Goal: Communication & Community: Answer question/provide support

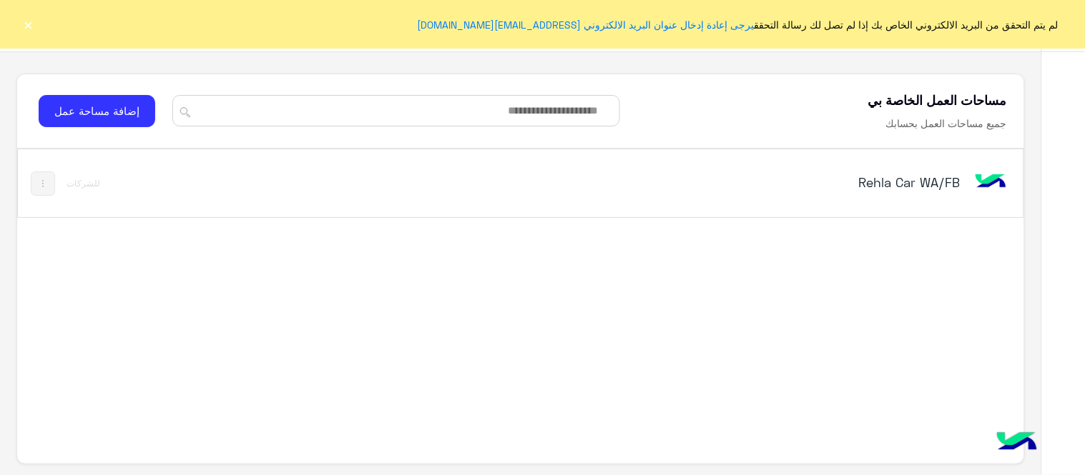
click at [714, 196] on div "Rehla Car WA/FB" at bounding box center [716, 183] width 587 height 41
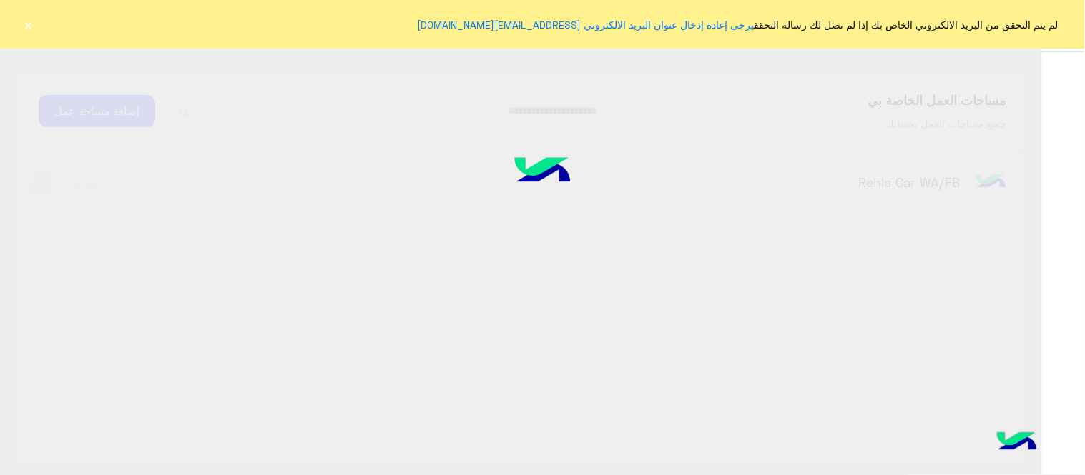
click at [714, 179] on div at bounding box center [542, 237] width 1085 height 476
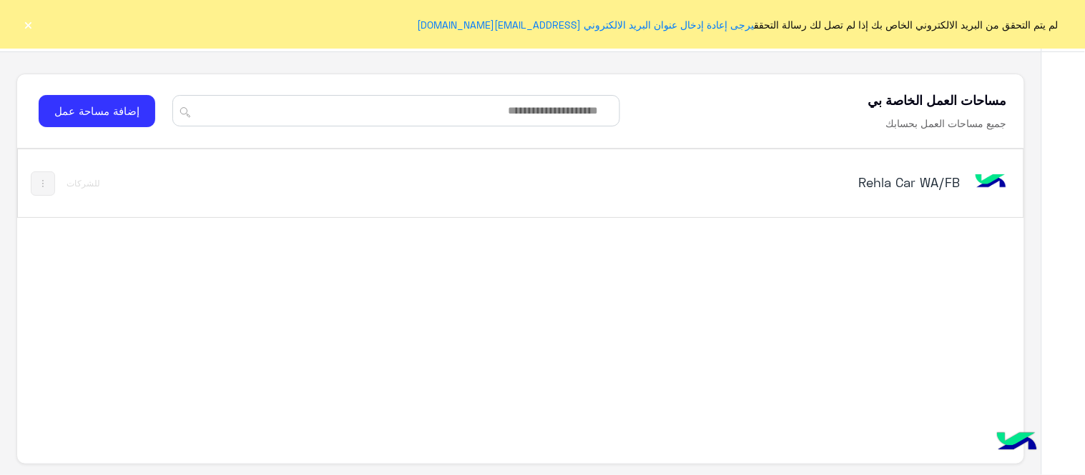
drag, startPoint x: 902, startPoint y: 181, endPoint x: 621, endPoint y: 152, distance: 283.1
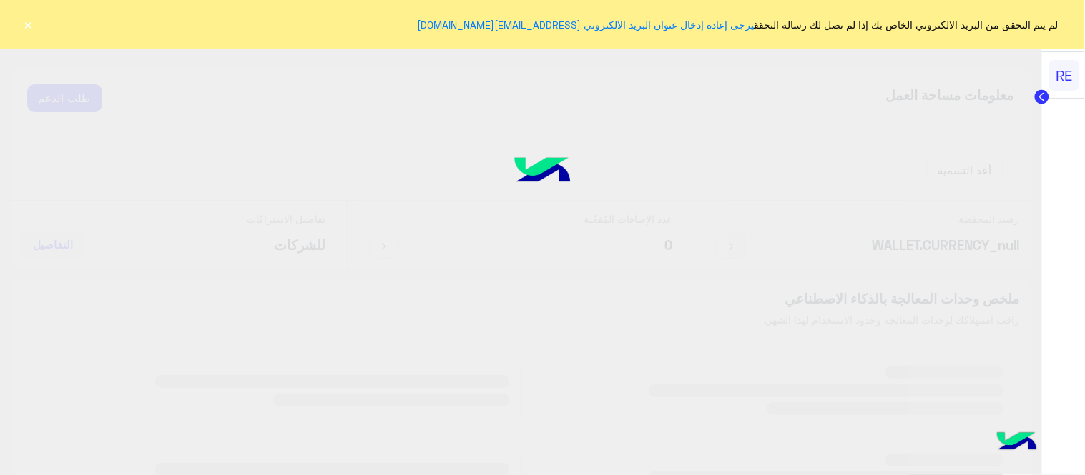
click at [237, 203] on div at bounding box center [542, 237] width 1085 height 476
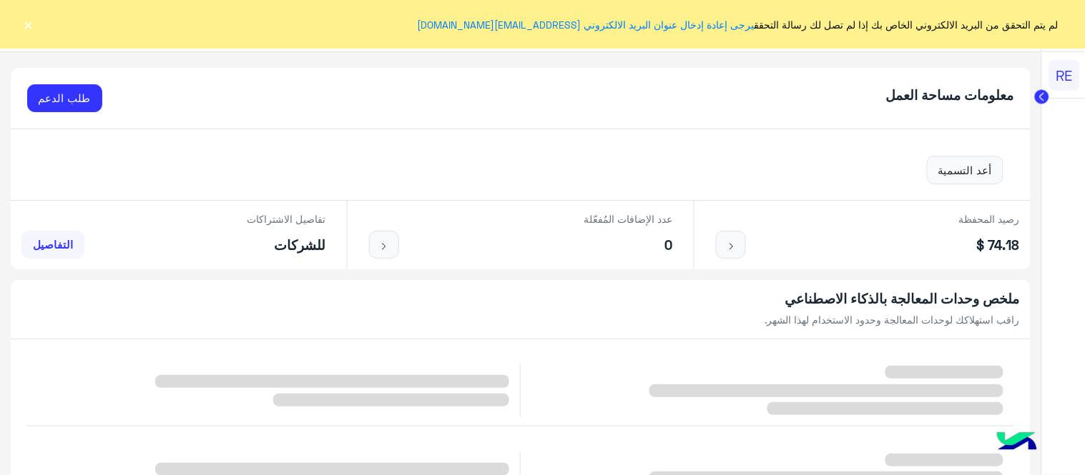
click at [26, 17] on button "×" at bounding box center [28, 24] width 14 height 14
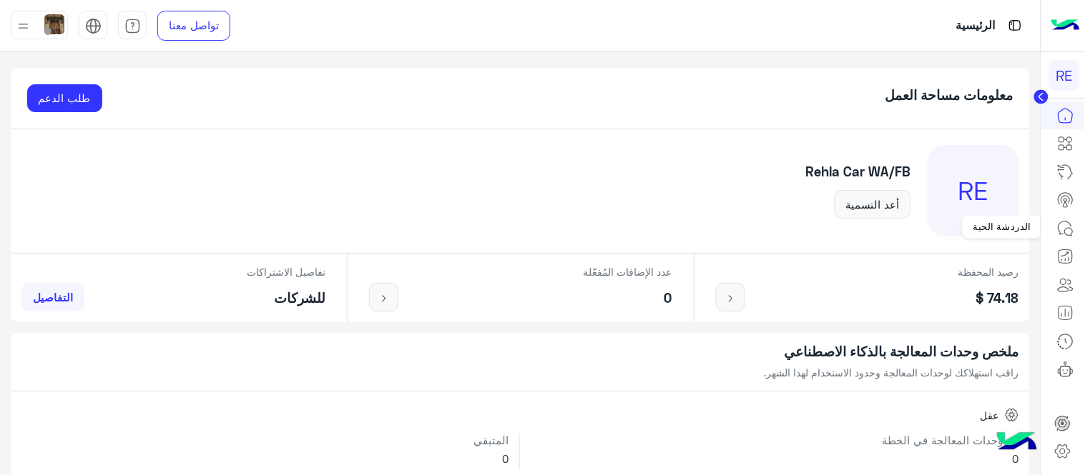
click at [714, 227] on icon at bounding box center [1065, 228] width 17 height 17
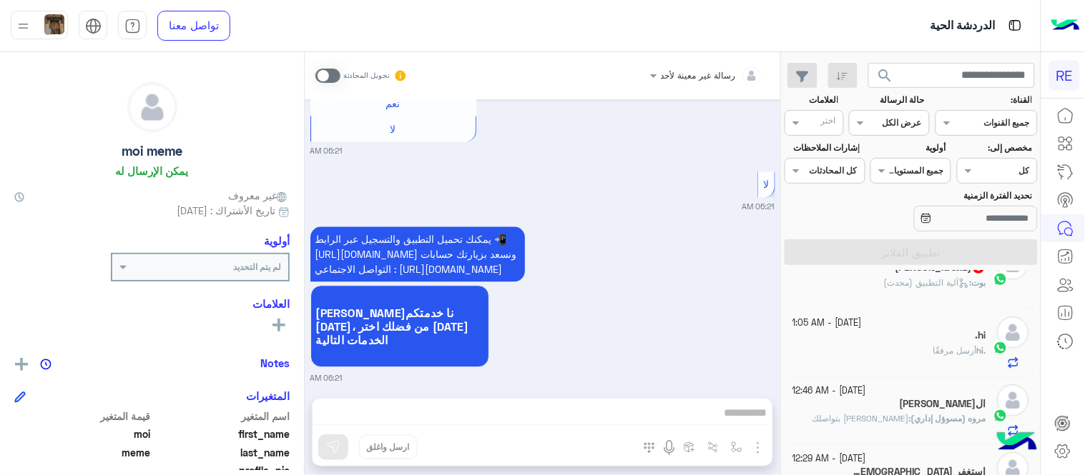
scroll to position [229, 0]
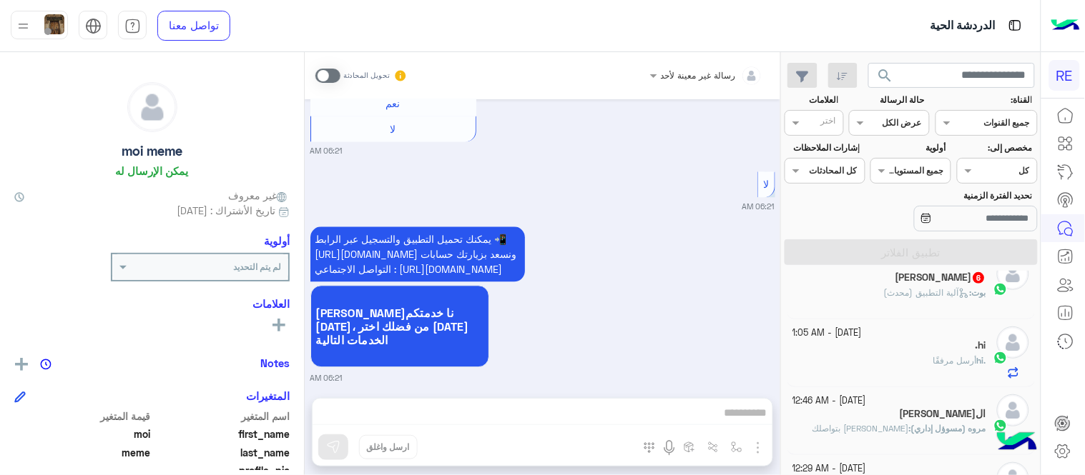
click at [714, 360] on div ".hi أرسل مرفقًا" at bounding box center [890, 367] width 194 height 25
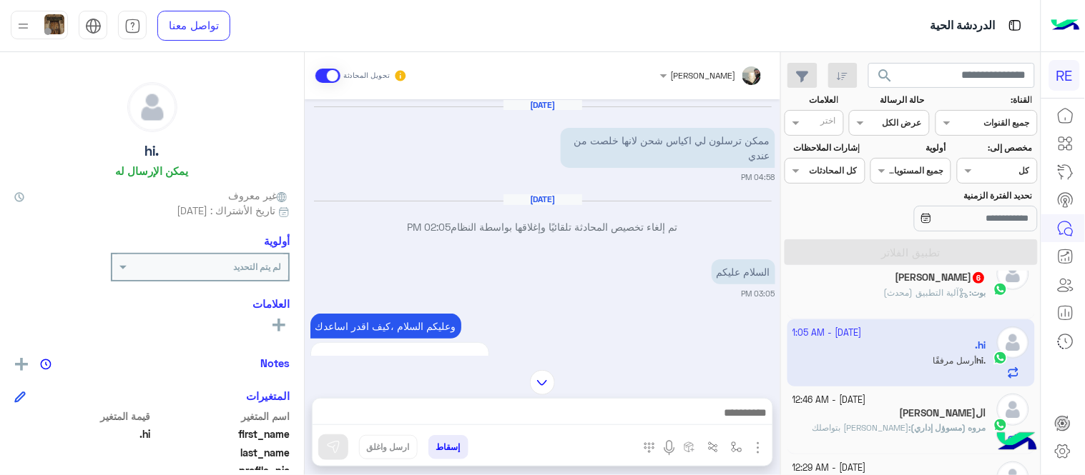
scroll to position [1200, 0]
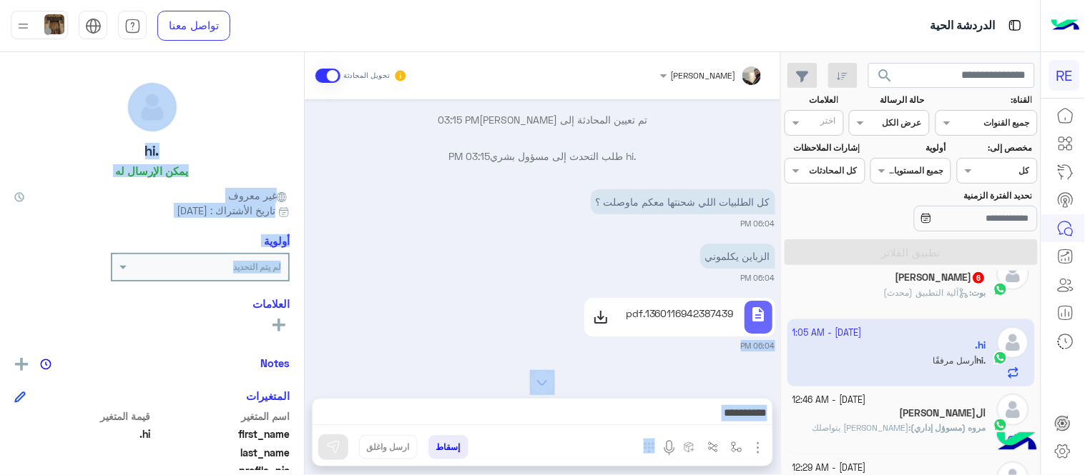
drag, startPoint x: 304, startPoint y: 294, endPoint x: 332, endPoint y: 297, distance: 28.1
click at [332, 297] on mat-drawer-container "[PERSON_NAME] تحويل المحادثة [DATE] ممكن ترسلون لي اكياس شحن لانها خلصت من عندي…" at bounding box center [390, 266] width 780 height 429
click at [332, 297] on div "description 1360116942387439.pdf 06:04 PM" at bounding box center [542, 323] width 465 height 57
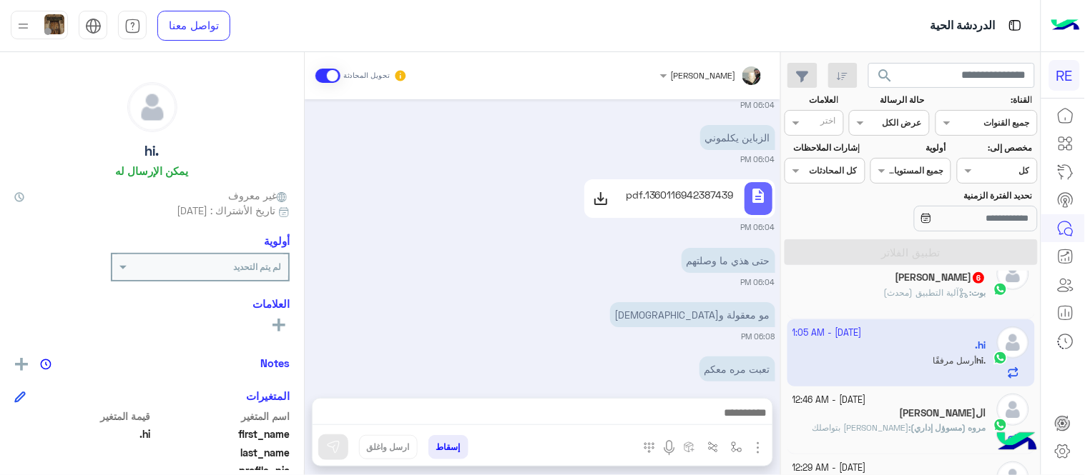
scroll to position [1567, 0]
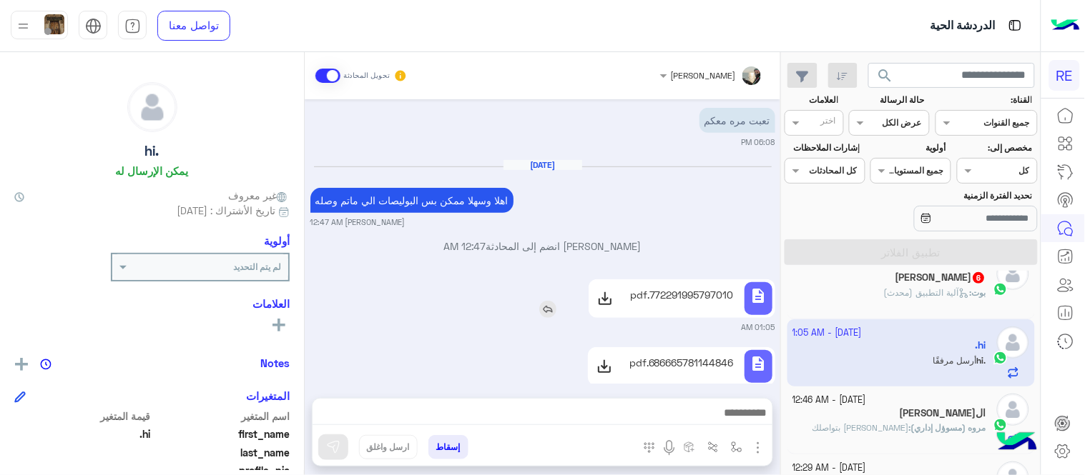
click at [648, 287] on p "772291995797010.pdf" at bounding box center [682, 294] width 104 height 15
click at [688, 355] on p "686665781144846.pdf" at bounding box center [681, 362] width 104 height 15
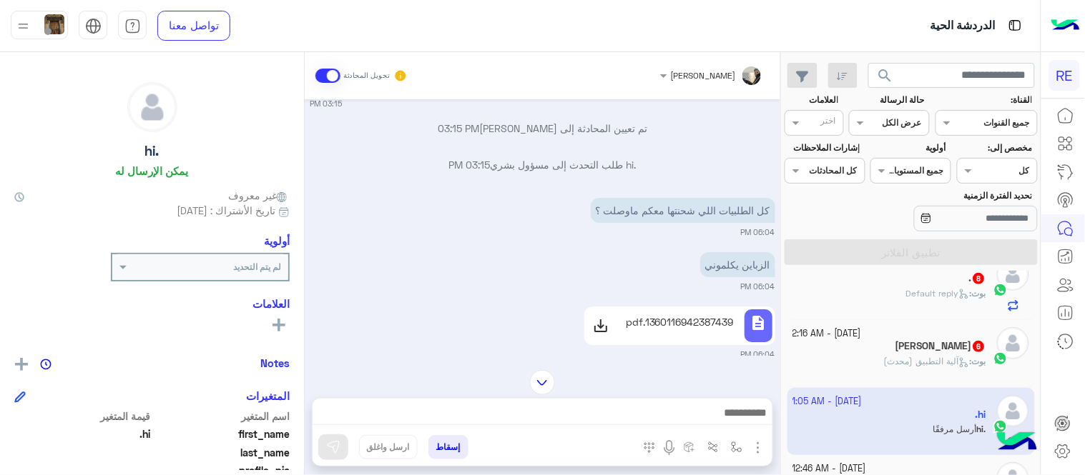
scroll to position [1180, 0]
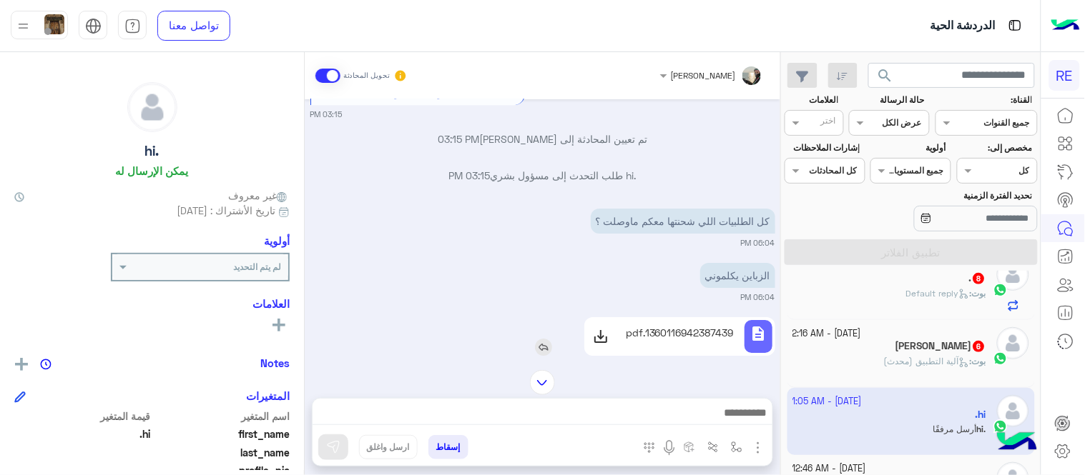
click at [699, 325] on p "1360116942387439.pdf" at bounding box center [680, 332] width 108 height 15
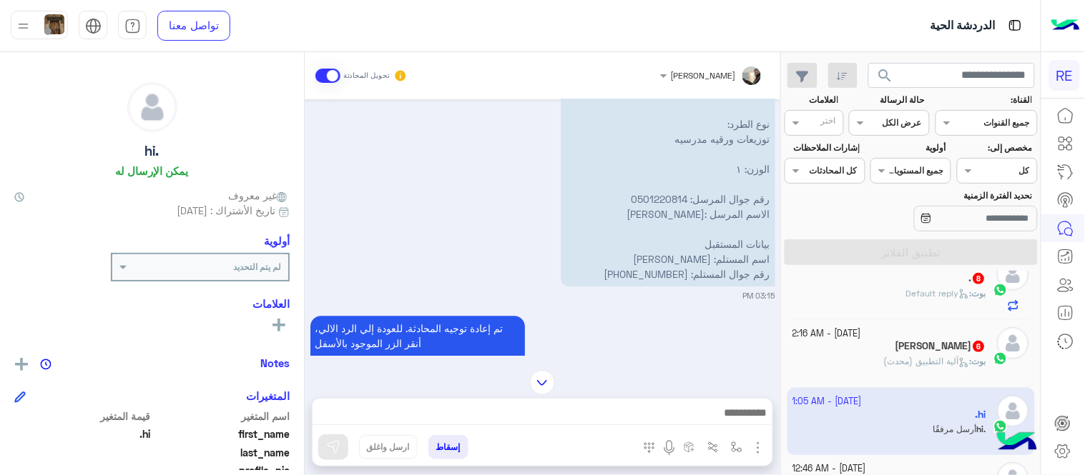
scroll to position [909, 0]
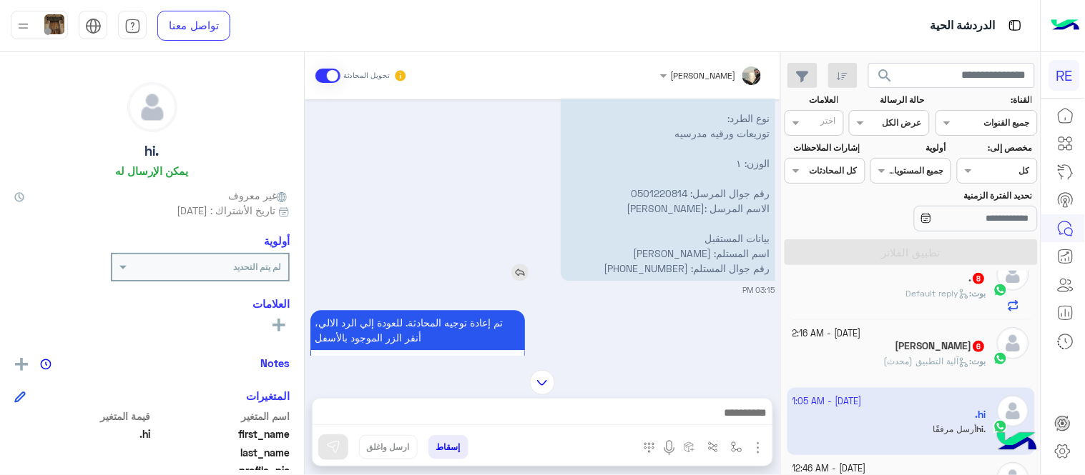
click at [518, 264] on img at bounding box center [519, 272] width 17 height 17
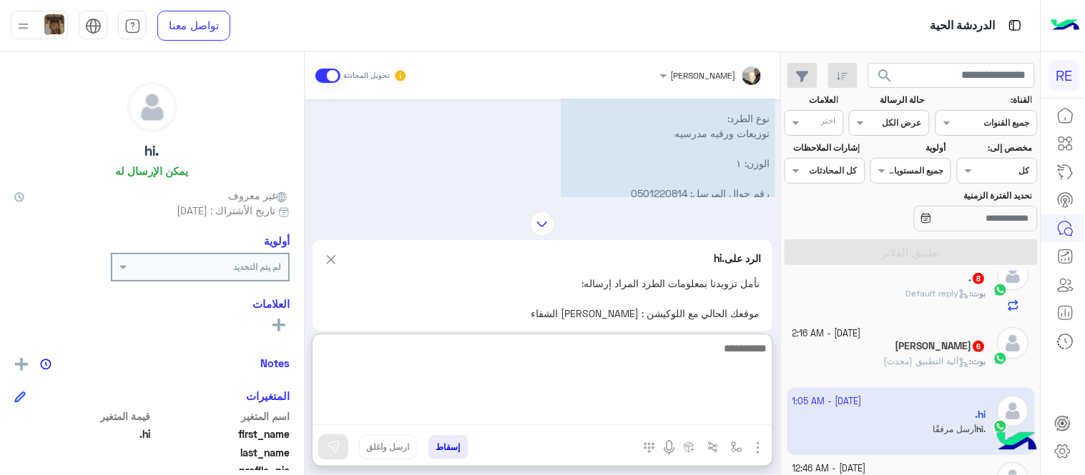
click at [537, 423] on textarea at bounding box center [542, 383] width 460 height 86
type textarea "*"
type textarea "**********"
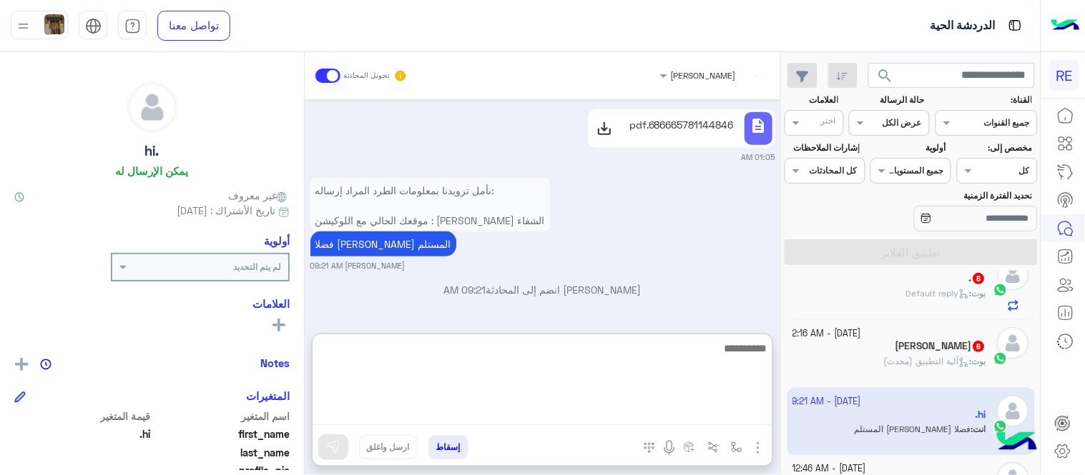
scroll to position [1777, 0]
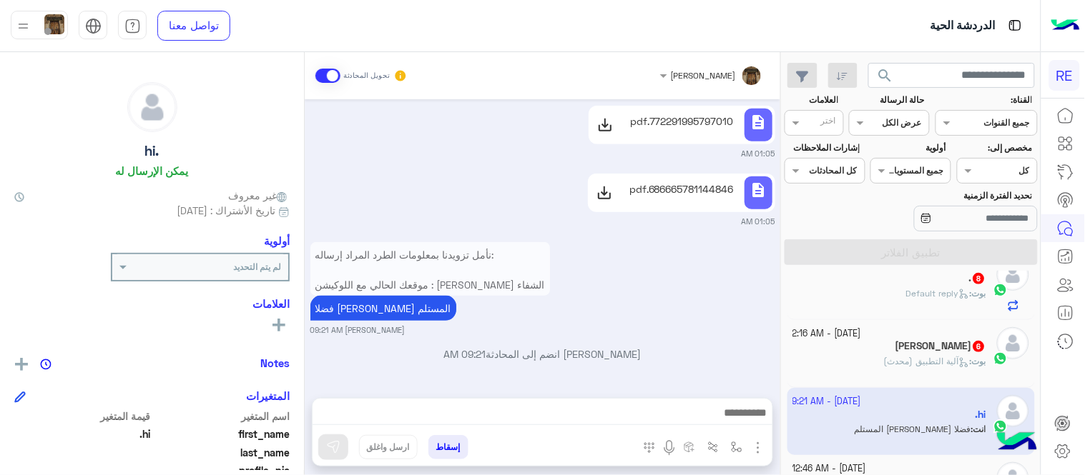
click at [644, 262] on div "نأمل تزويدنا بمعلومات الطرد المراد إرساله: موقعك الحالي مع اللوكيشن : [PERSON_N…" at bounding box center [542, 288] width 465 height 98
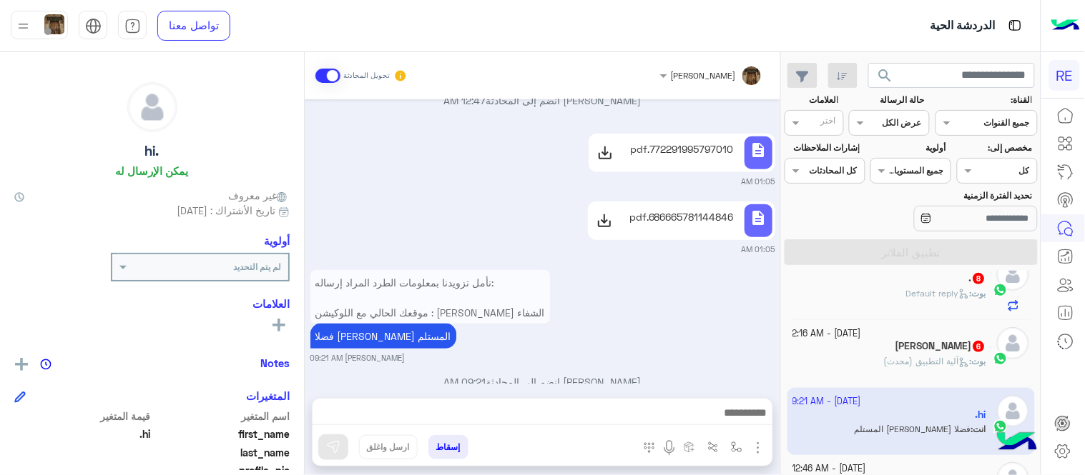
scroll to position [1712, 0]
click at [714, 345] on div "[PERSON_NAME] 6" at bounding box center [890, 347] width 194 height 15
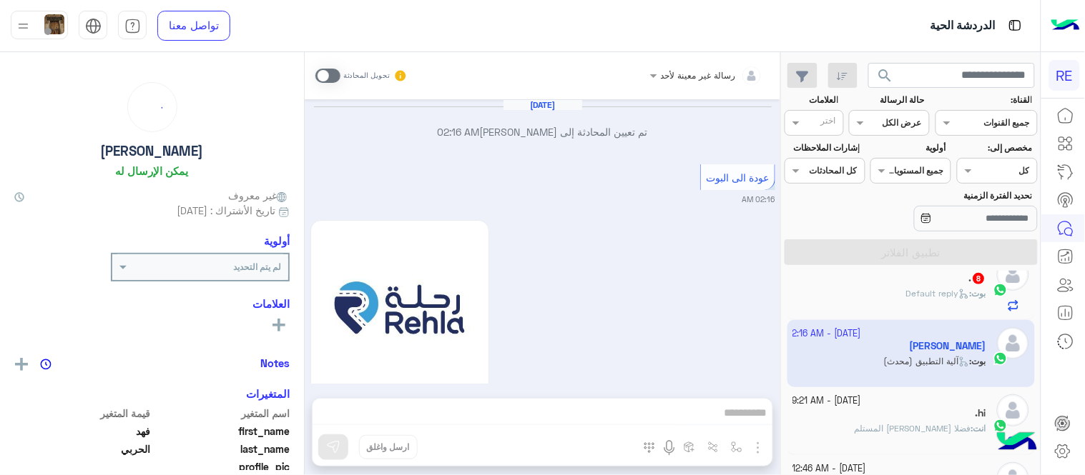
scroll to position [1273, 0]
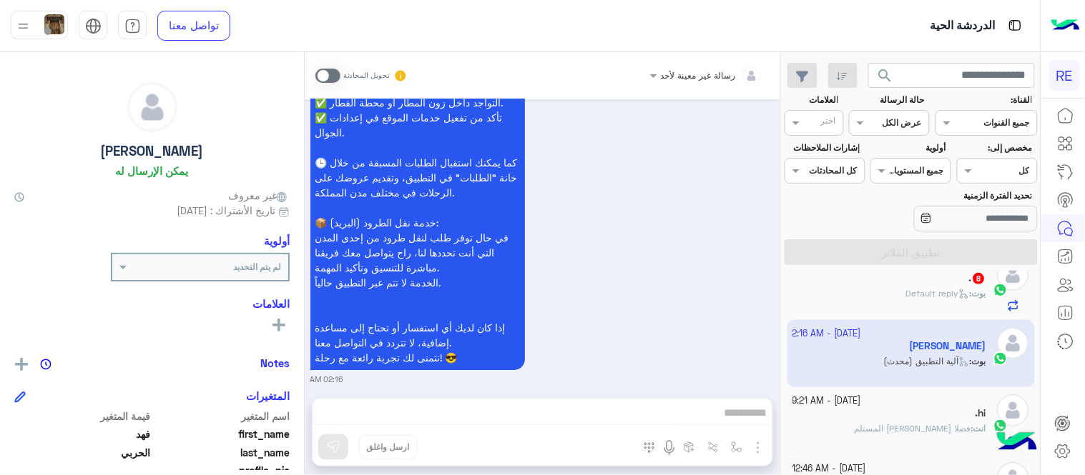
click at [324, 74] on span at bounding box center [327, 76] width 25 height 14
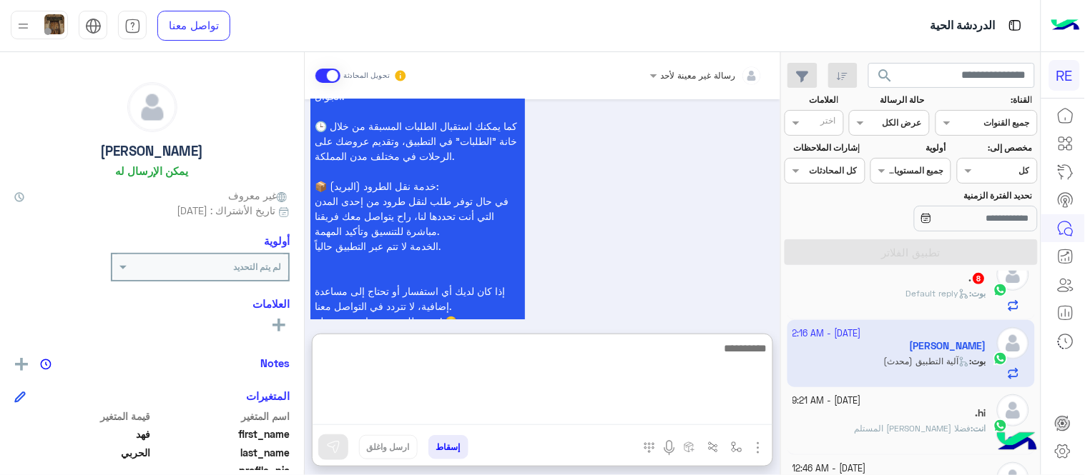
click at [413, 413] on textarea at bounding box center [542, 383] width 460 height 86
type textarea "**********"
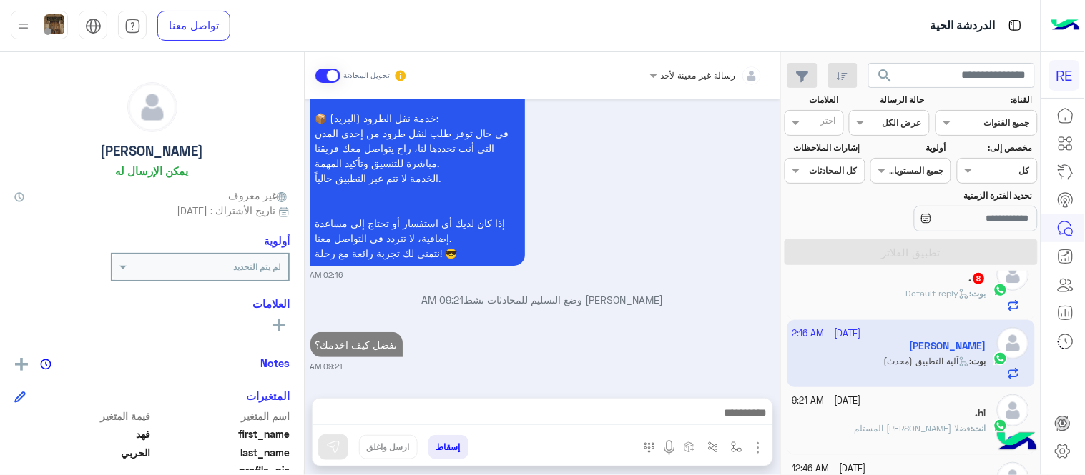
click at [633, 275] on div "[DATE] تم تعيين المحادثة إلى [PERSON_NAME] 02:16 AM عودة الى البوت 02:16 AM اهل…" at bounding box center [542, 241] width 475 height 285
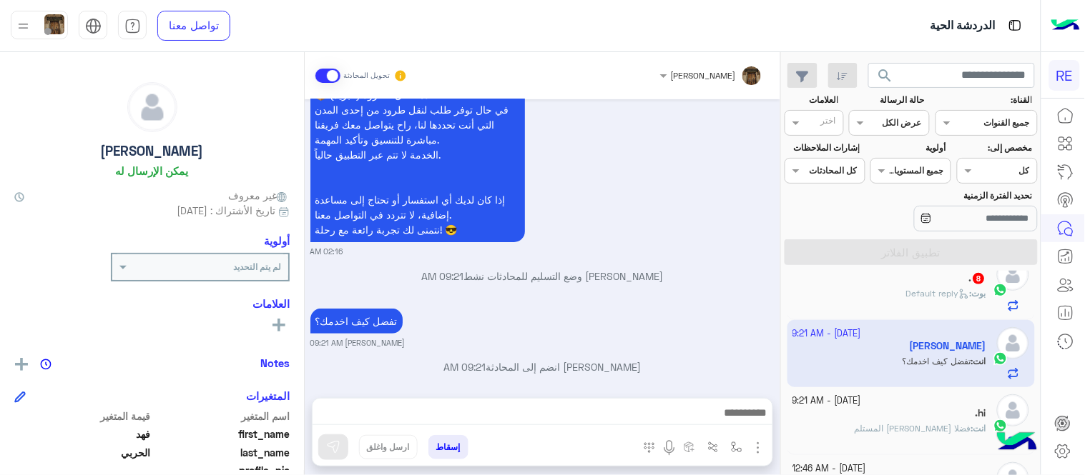
scroll to position [234, 0]
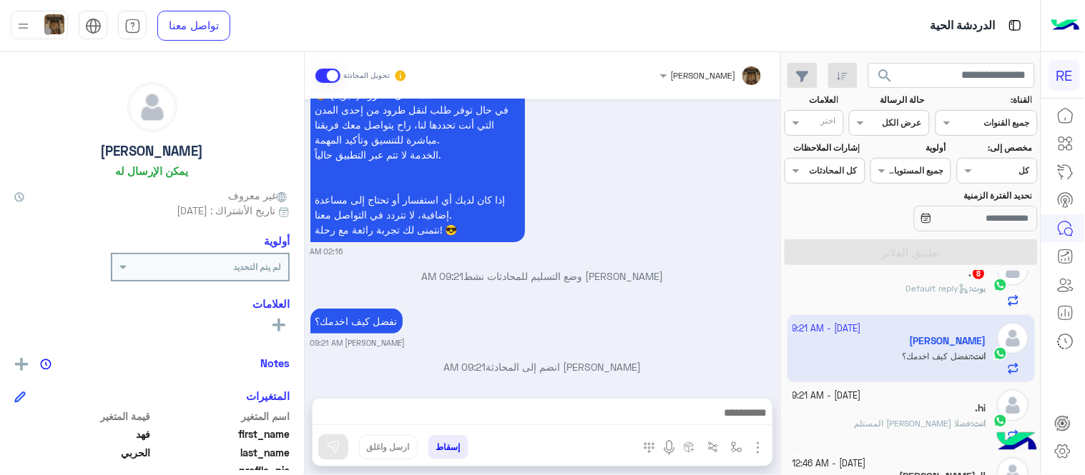
click at [714, 287] on div "[PERSON_NAME] : Default reply" at bounding box center [890, 294] width 194 height 25
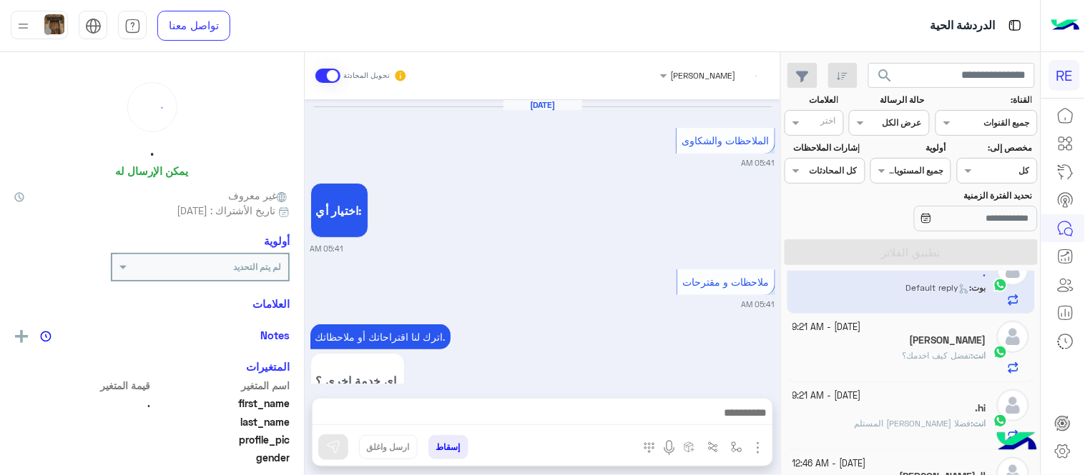
scroll to position [453, 0]
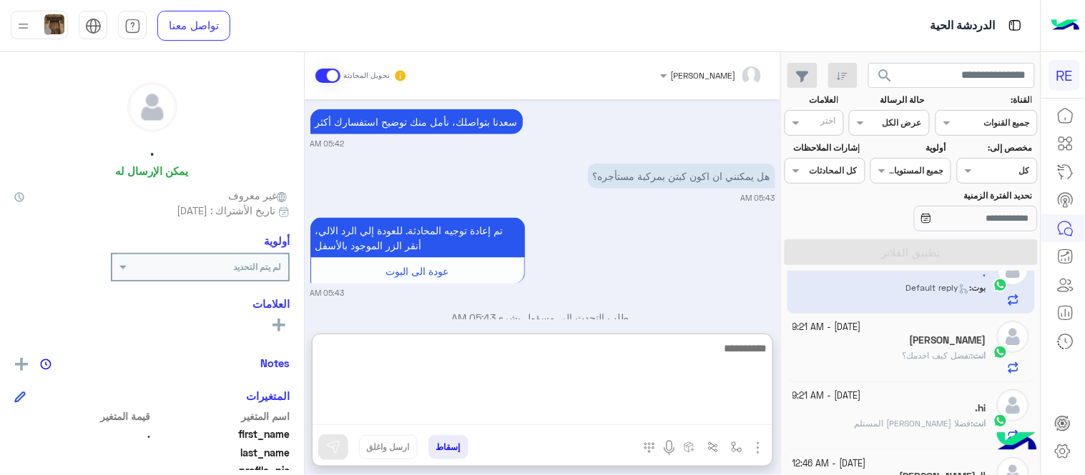
click at [493, 409] on textarea at bounding box center [542, 383] width 460 height 86
type textarea "**********"
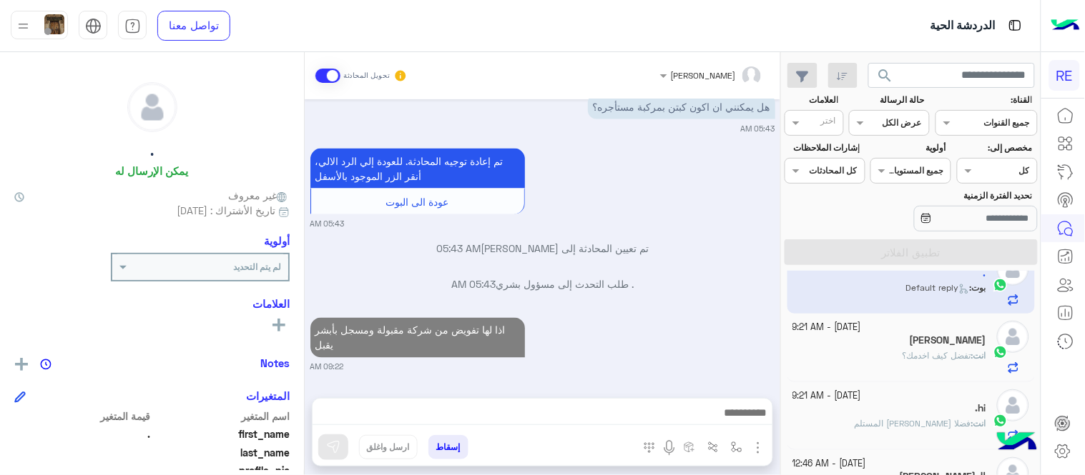
scroll to position [523, 0]
click at [710, 237] on div "[DATE] الملاحظات والشكاوى 05:41 AM اختيار أي: 05:41 AM ملاحظات و مقترحات 05:41 …" at bounding box center [542, 241] width 475 height 285
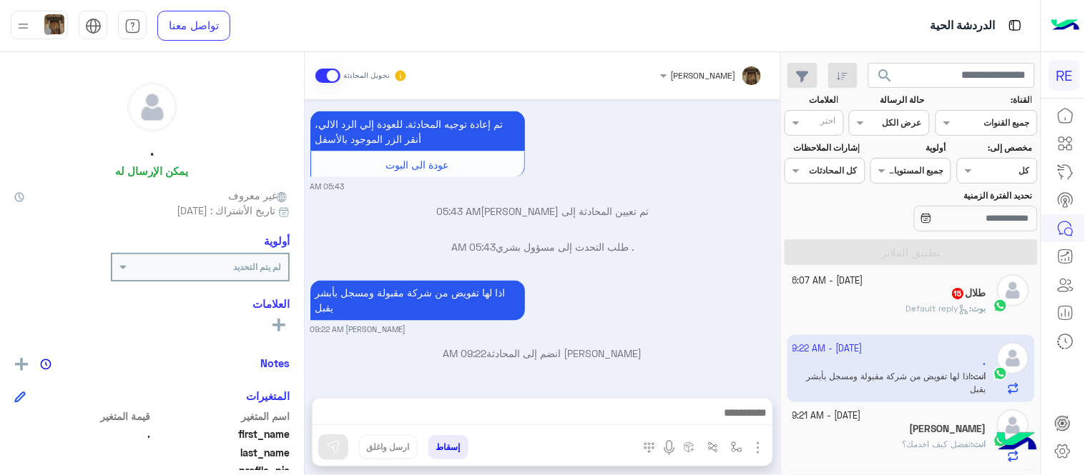
scroll to position [124, 0]
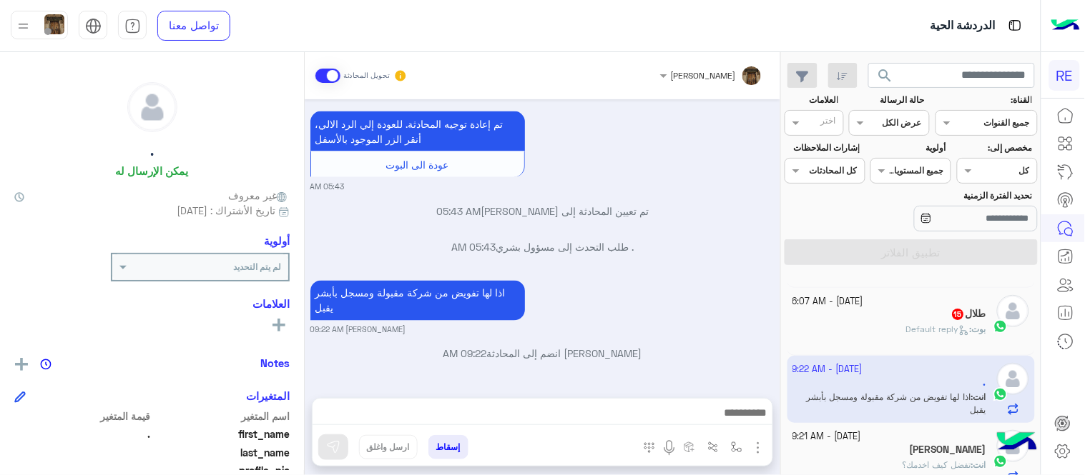
click at [714, 312] on div "طلال 15" at bounding box center [890, 315] width 194 height 15
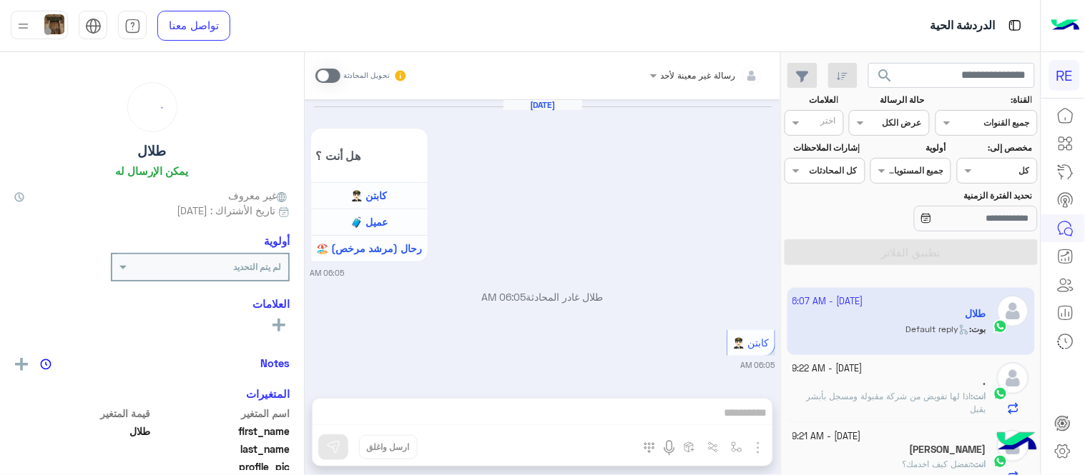
scroll to position [1569, 0]
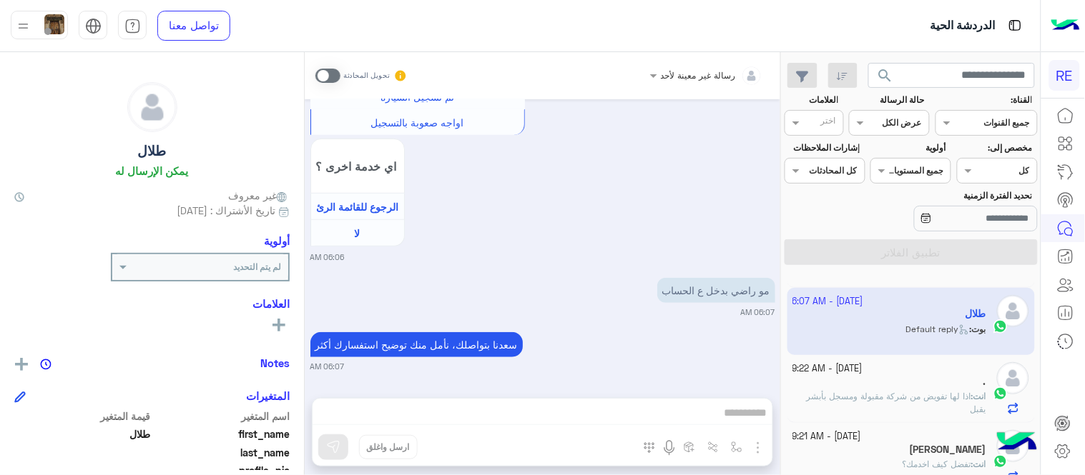
click at [331, 69] on span at bounding box center [327, 76] width 25 height 14
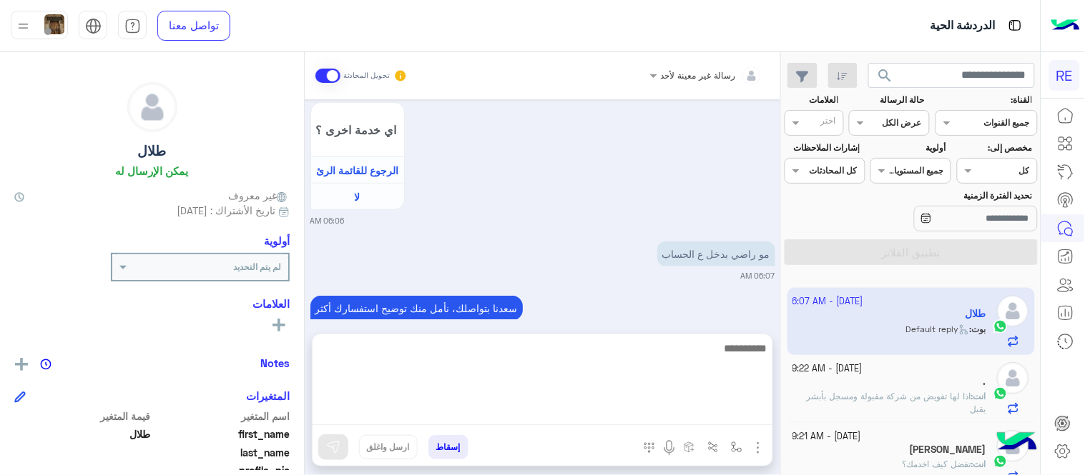
click at [542, 410] on textarea at bounding box center [542, 383] width 460 height 86
type textarea "**********"
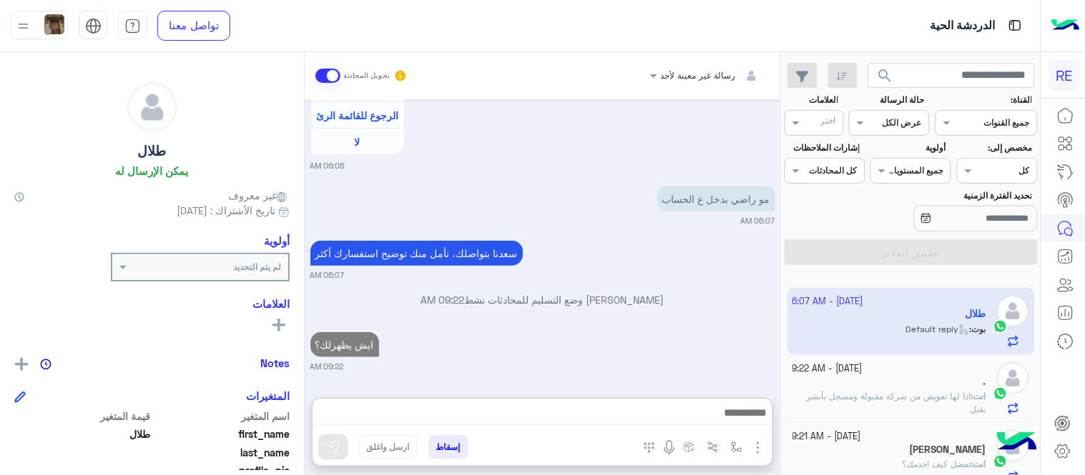
click at [714, 300] on div "[DATE] هل أنت ؟ كابتن 👨🏻‍✈️ عميل 🧳 رحال (مرشد مرخص) 🏖️ 06:05 AM طلال غادر المحا…" at bounding box center [542, 241] width 475 height 285
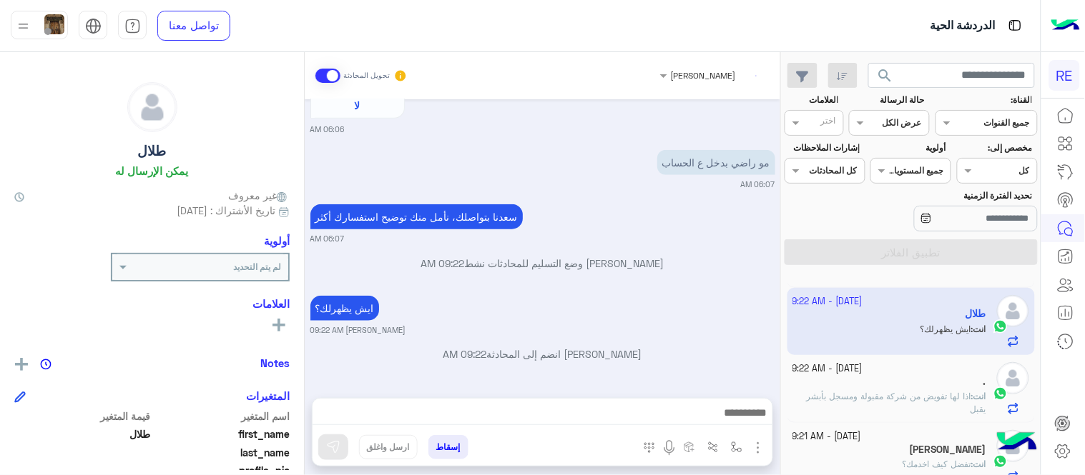
scroll to position [0, 0]
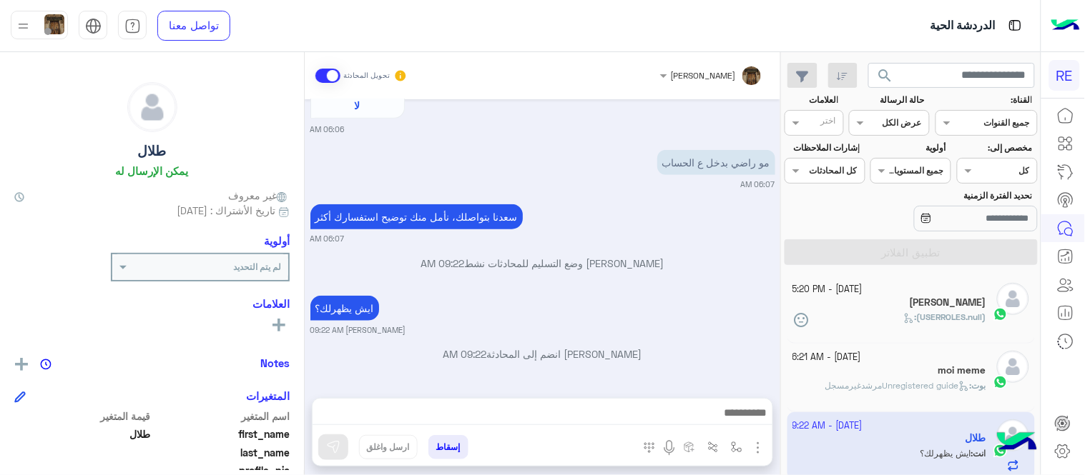
click at [714, 381] on span "Unregistered guideمرشدغيرمسجل" at bounding box center [897, 385] width 144 height 11
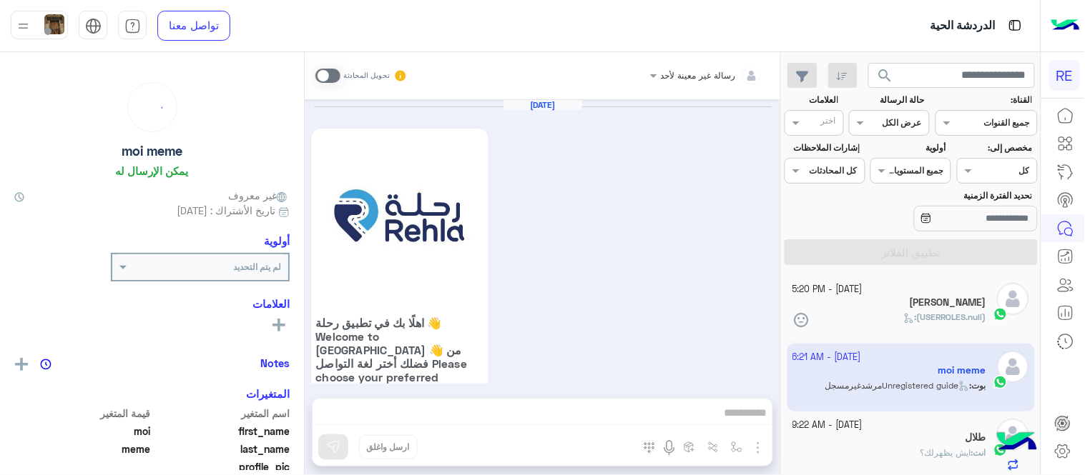
scroll to position [823, 0]
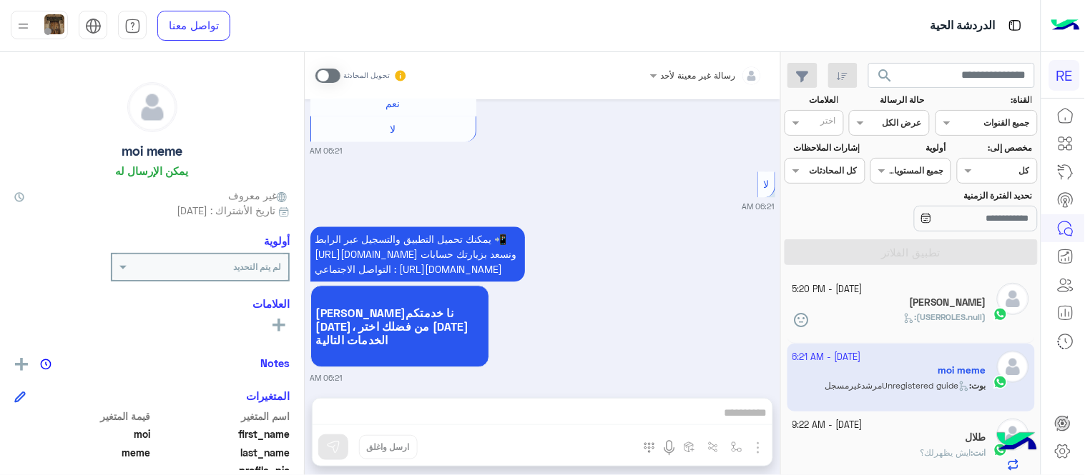
click at [325, 69] on span at bounding box center [327, 76] width 25 height 14
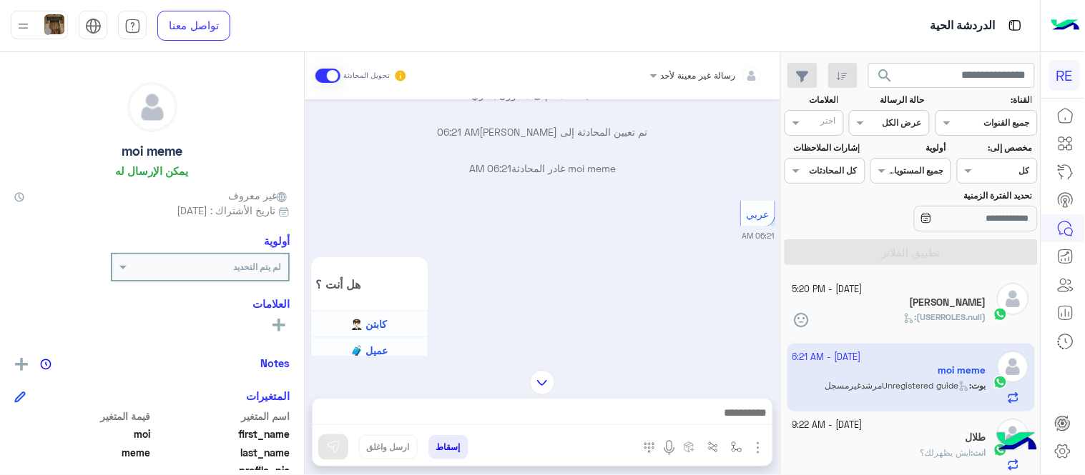
scroll to position [418, 0]
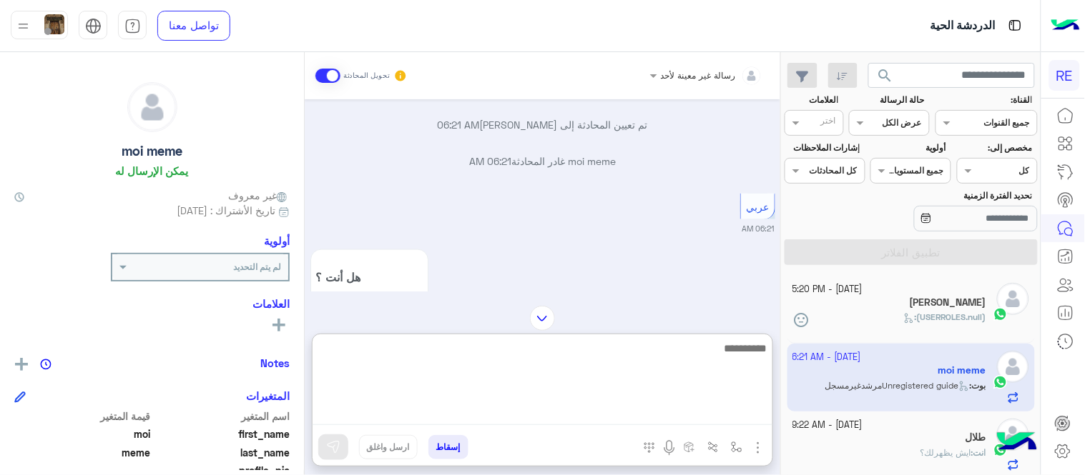
click at [531, 408] on textarea at bounding box center [542, 383] width 460 height 86
type textarea "**********"
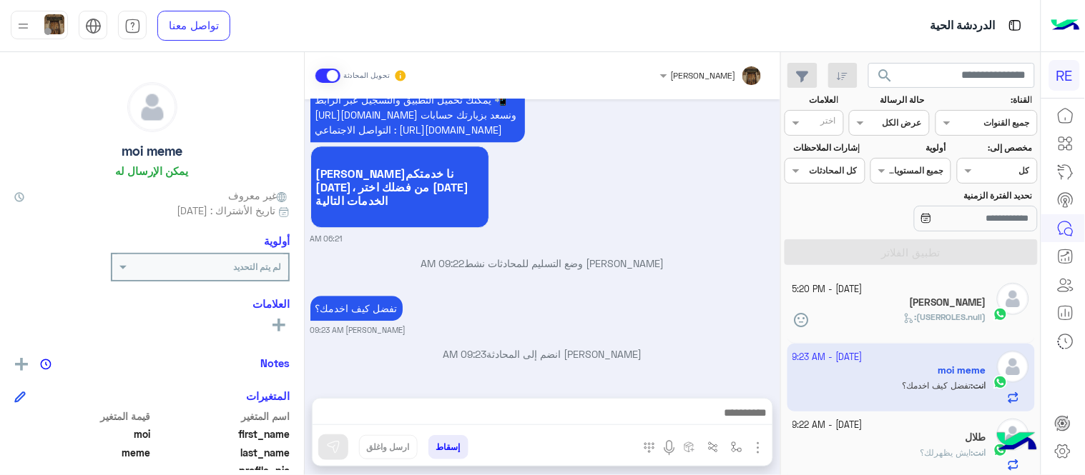
scroll to position [951, 0]
click at [653, 325] on div "[PERSON_NAME] تحويل المحادثة [DATE] اهلًا بك في تطبيق رحلة 👋 Welcome to Rehla 👋…" at bounding box center [542, 266] width 475 height 429
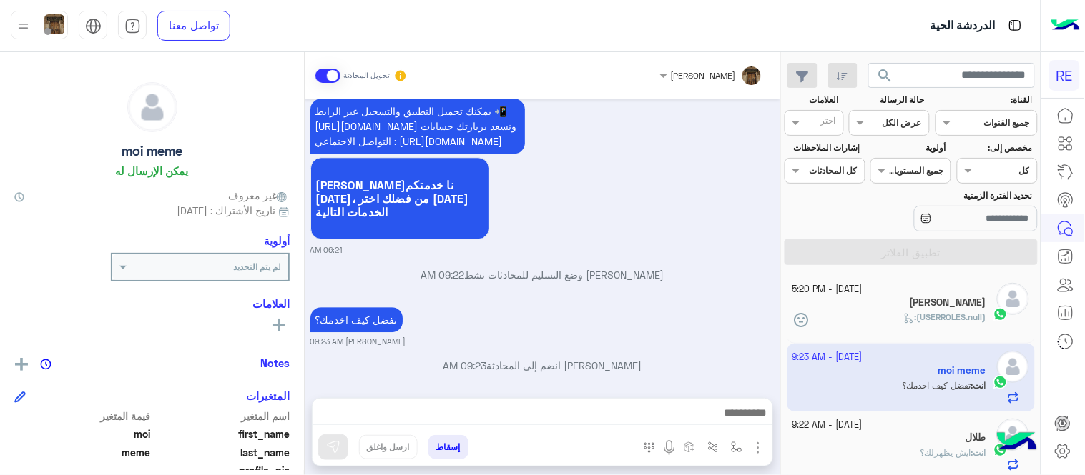
click at [714, 313] on div "(USERROLES.null) :" at bounding box center [890, 323] width 194 height 25
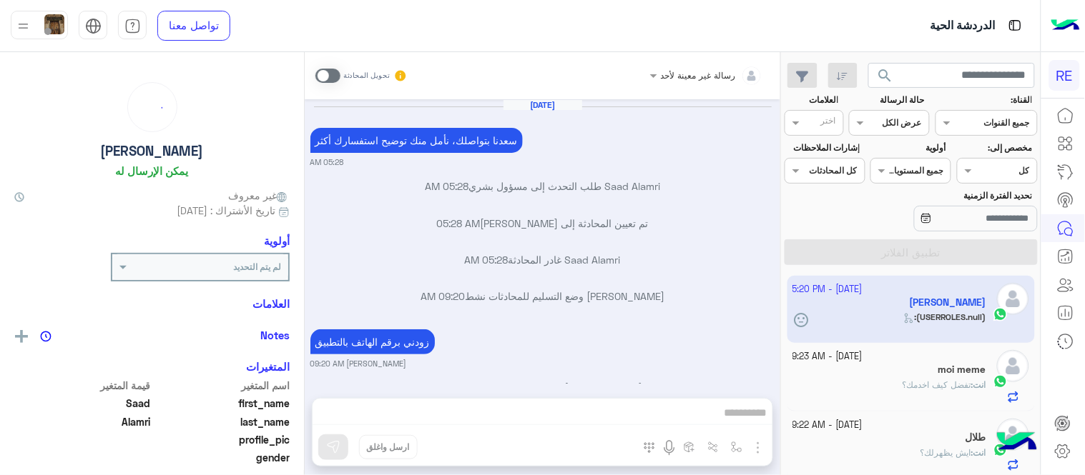
scroll to position [204, 0]
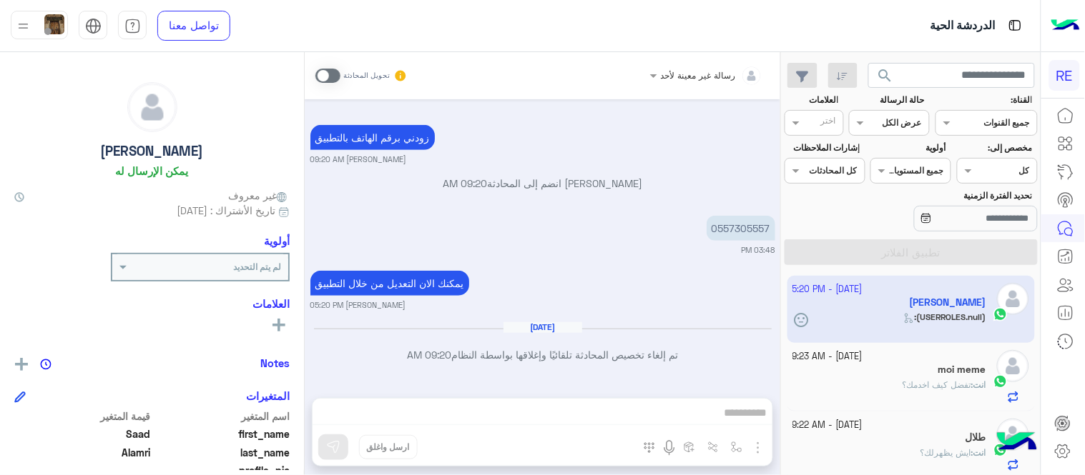
click at [714, 227] on p "0557305557" at bounding box center [740, 228] width 69 height 25
copy p "0557305557"
click at [606, 234] on div "0557305557 03:48 PM" at bounding box center [542, 234] width 465 height 44
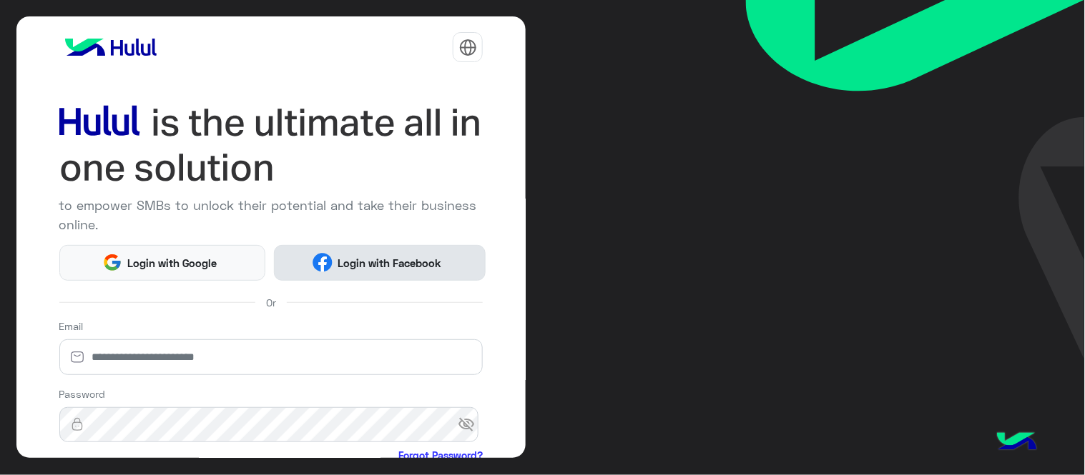
click at [370, 273] on button "Login with Facebook" at bounding box center [380, 263] width 212 height 36
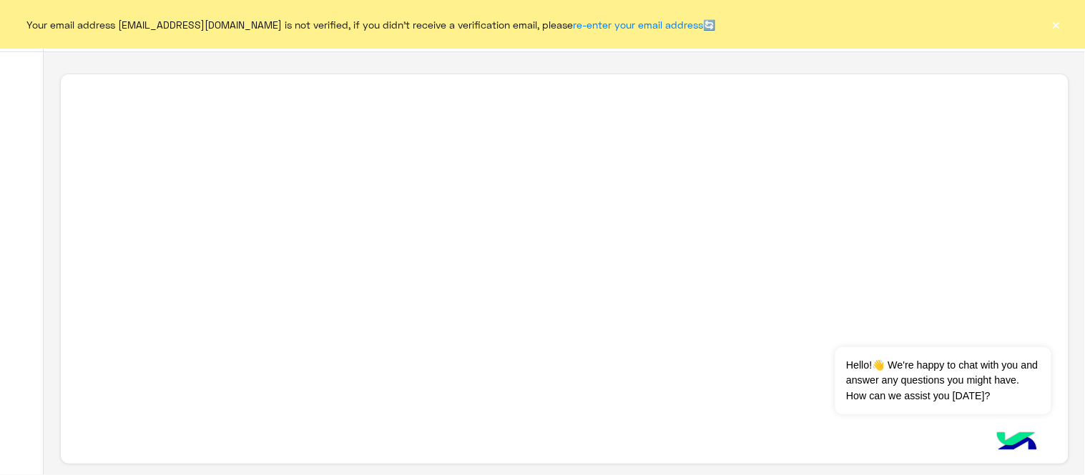
click at [1063, 24] on div "Your email address abeerzakaria003@gmail.com is not verified, if you didn't rec…" at bounding box center [542, 24] width 1085 height 49
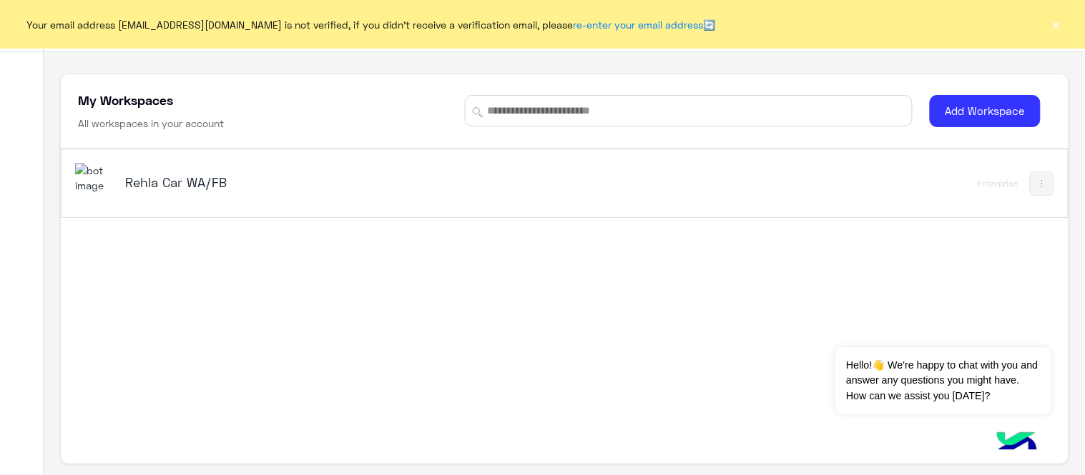
click at [1054, 22] on button "×" at bounding box center [1056, 24] width 14 height 14
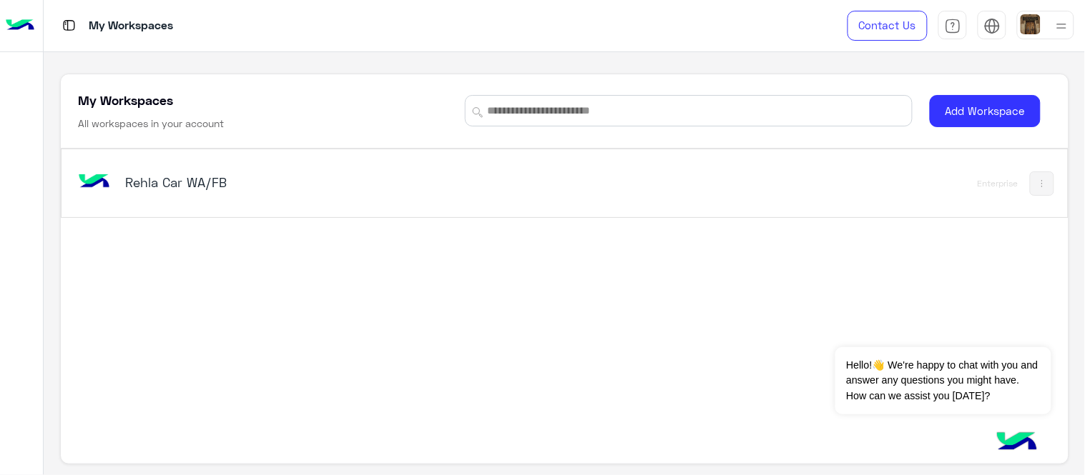
click at [160, 202] on div "Rehla Car WA/FB" at bounding box center [368, 183] width 587 height 41
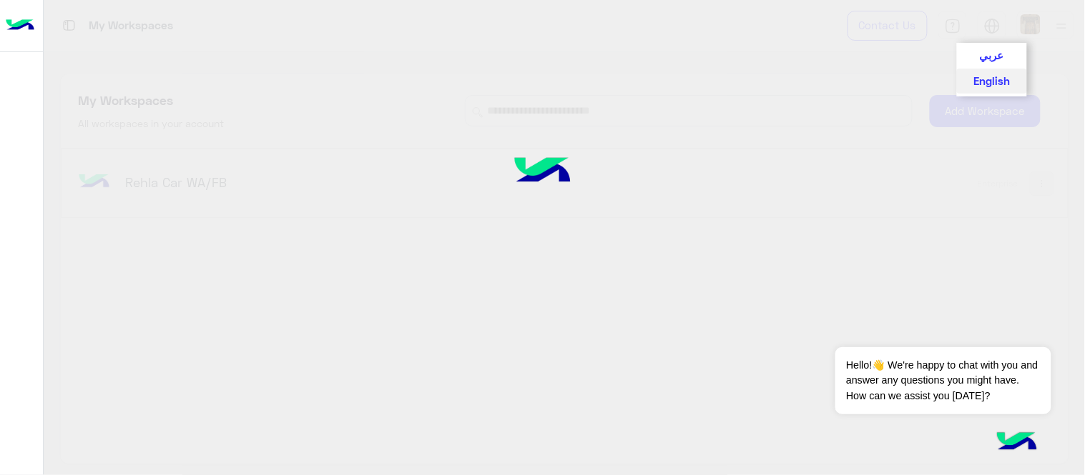
click at [995, 24] on div at bounding box center [542, 237] width 1085 height 476
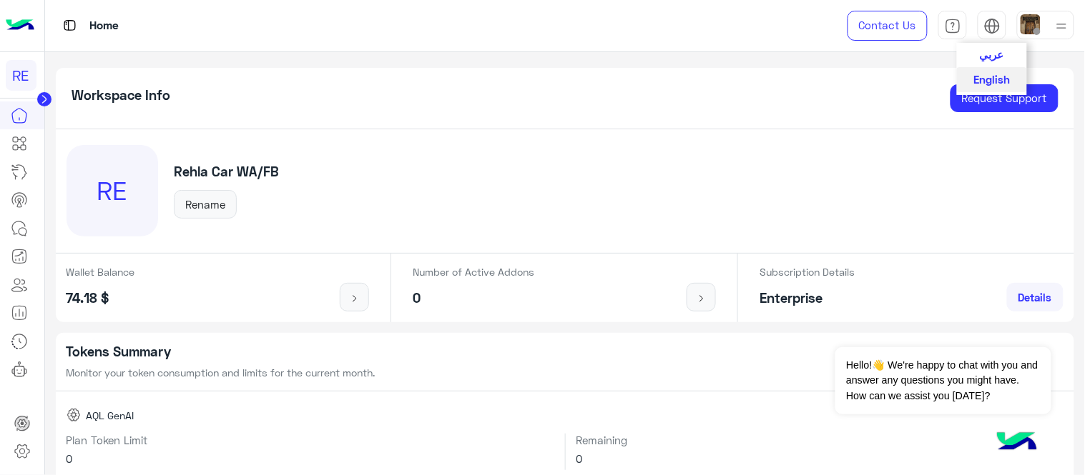
click at [1005, 52] on button "عربي" at bounding box center [992, 55] width 70 height 24
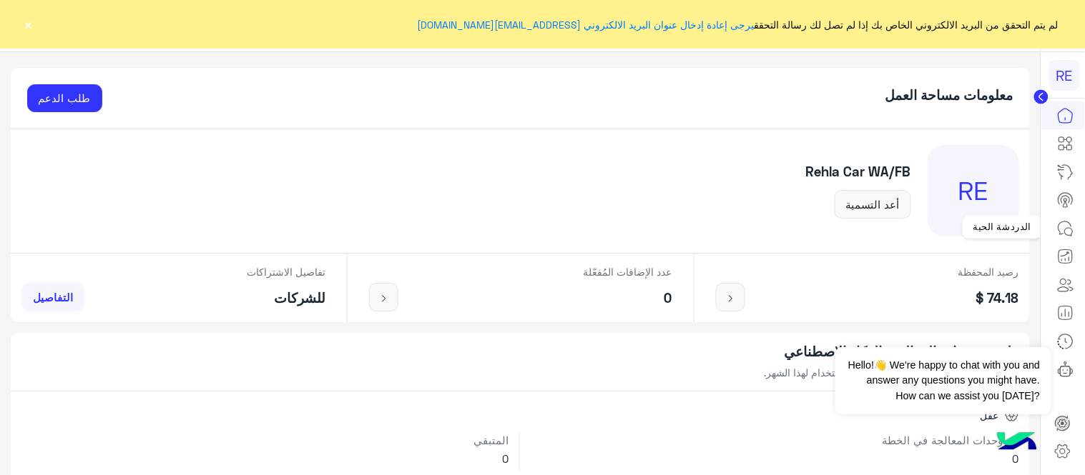
click at [1072, 229] on icon at bounding box center [1065, 228] width 17 height 17
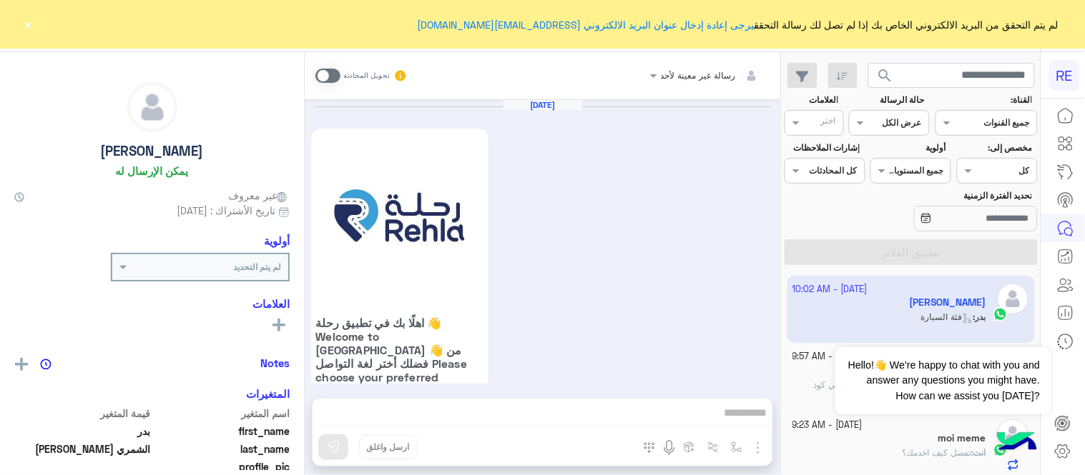
scroll to position [1065, 0]
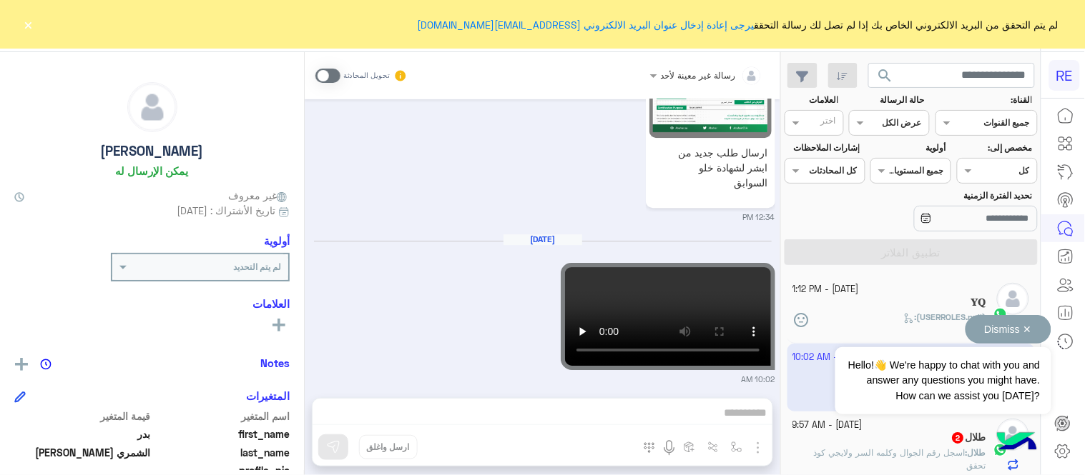
click at [1010, 333] on button "Dismiss ✕" at bounding box center [1008, 329] width 86 height 29
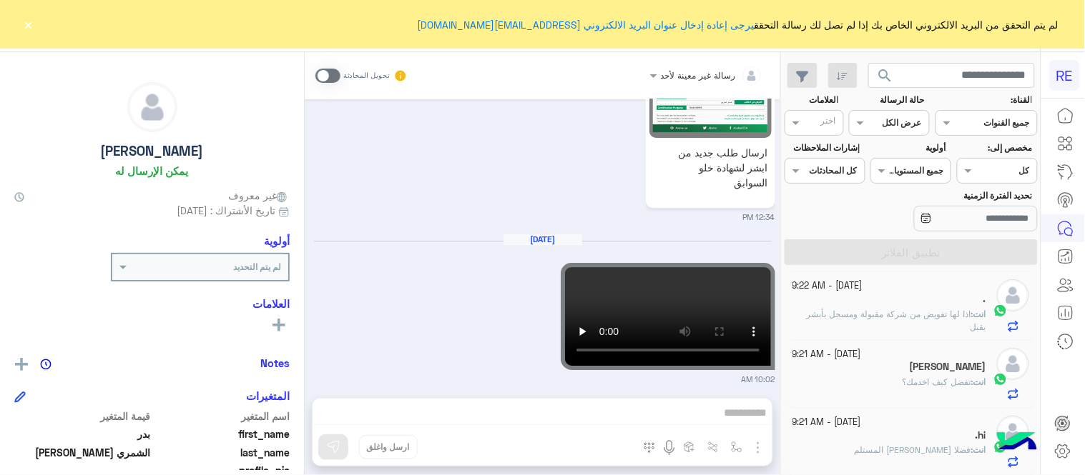
scroll to position [0, 0]
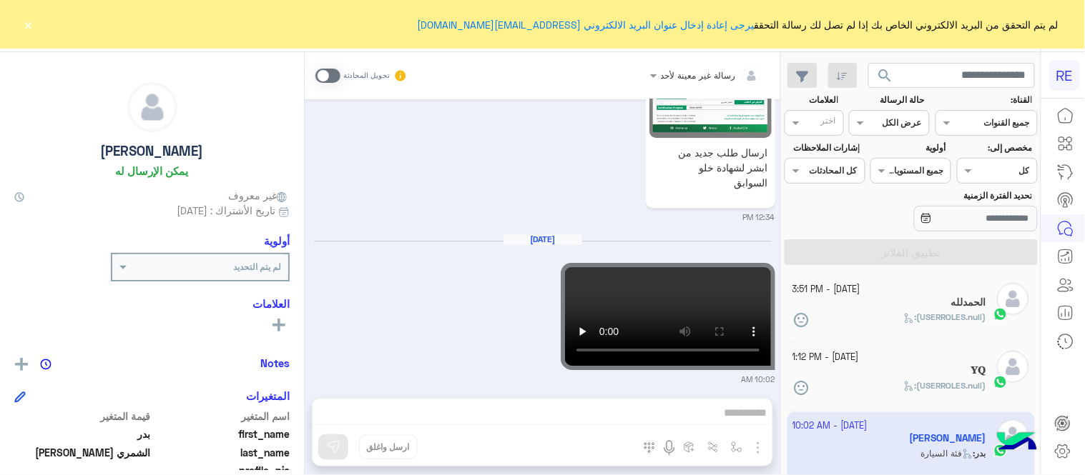
click at [891, 389] on div "(USERROLES.null) :" at bounding box center [890, 392] width 194 height 25
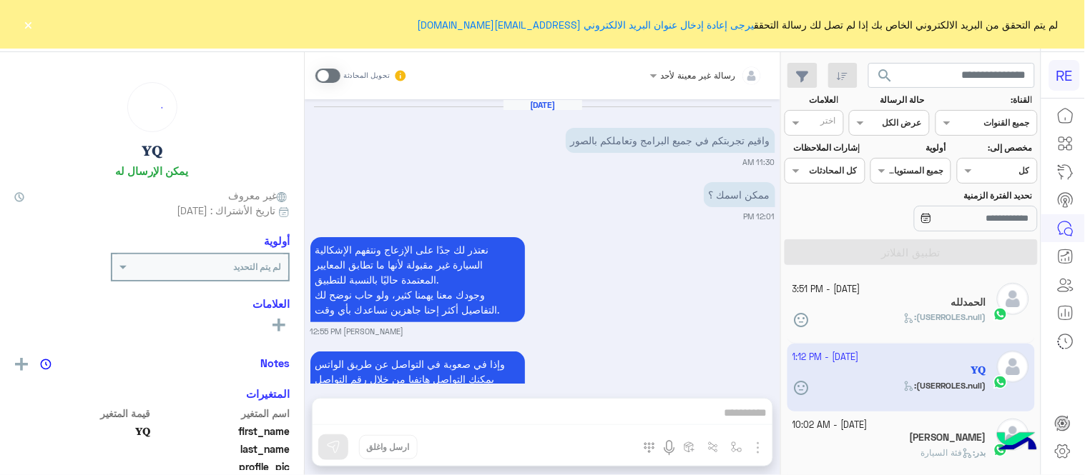
scroll to position [624, 0]
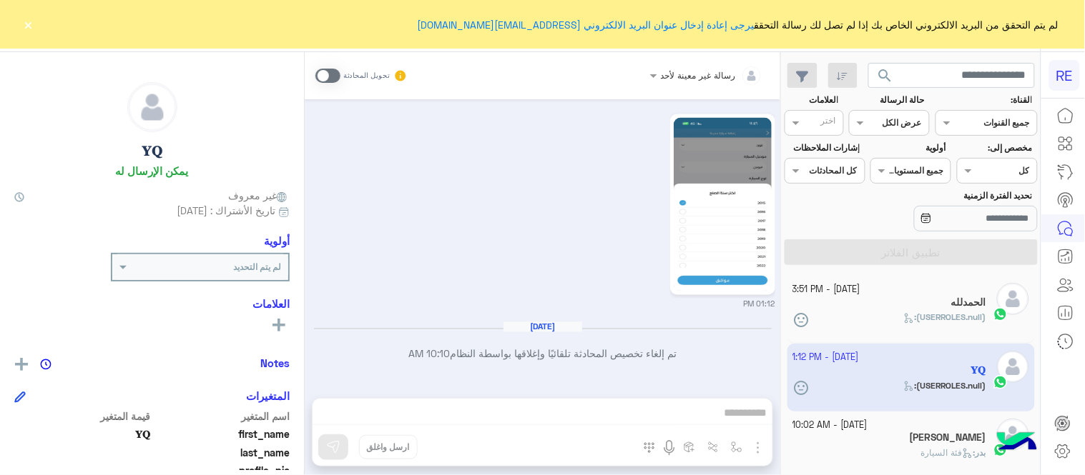
click at [26, 19] on button "×" at bounding box center [28, 24] width 14 height 14
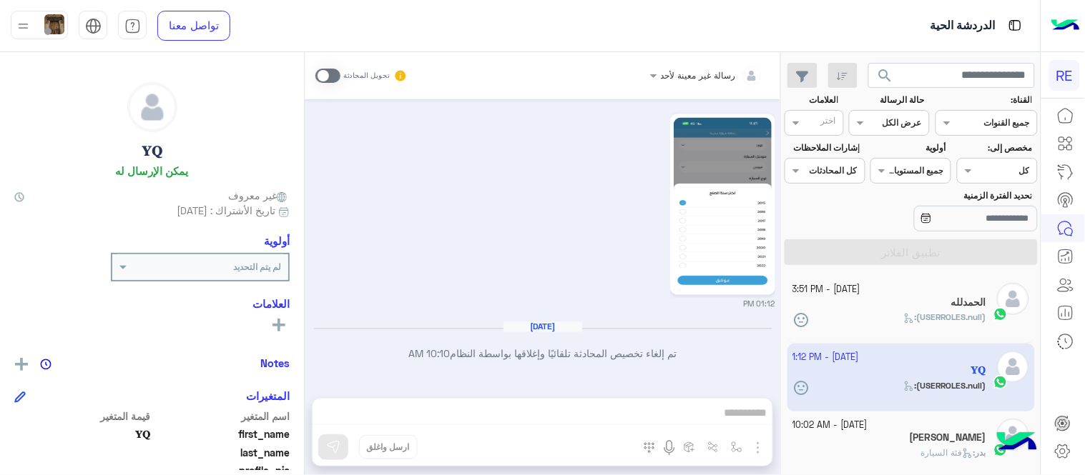
click at [882, 317] on div "(USERROLES.null) :" at bounding box center [890, 323] width 194 height 25
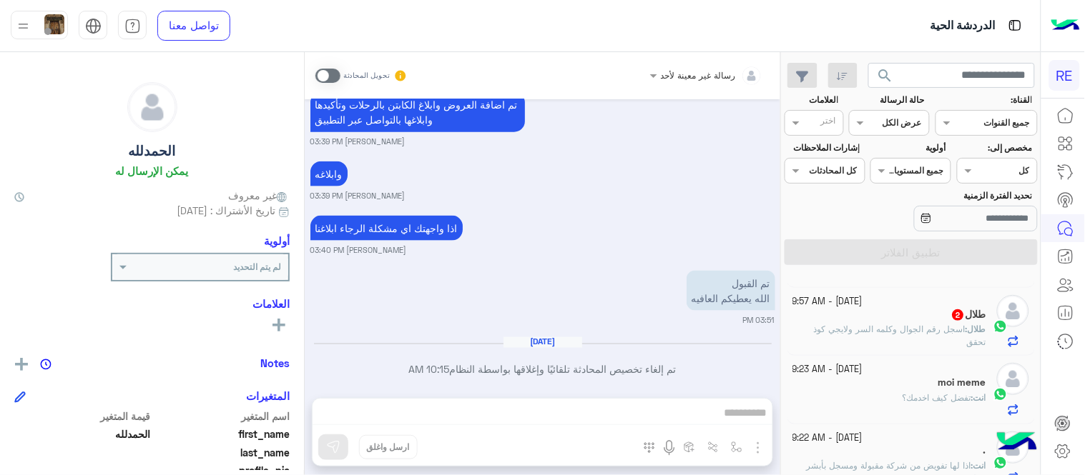
scroll to position [182, 0]
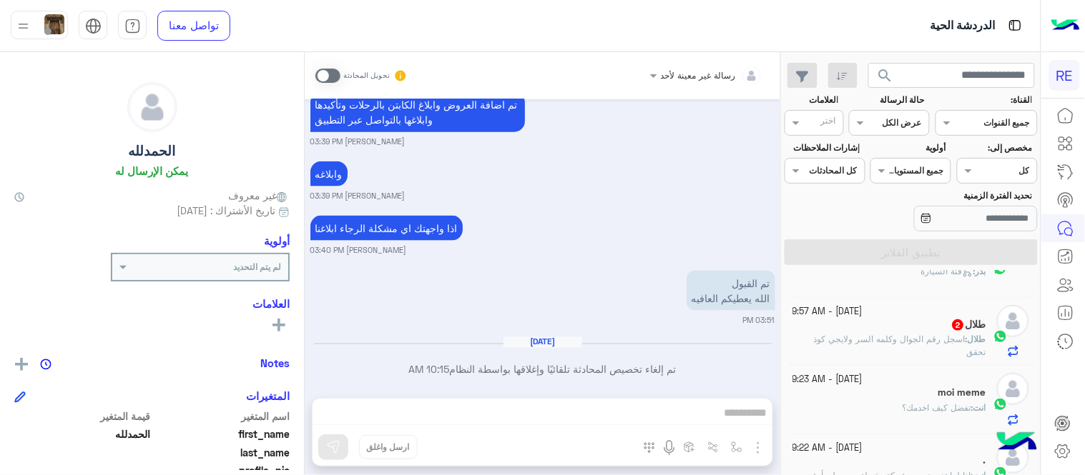
click at [891, 357] on p "طلال : اسجل رقم الجوال وكلمه السر ولايجي كوذ تحقق" at bounding box center [890, 346] width 194 height 26
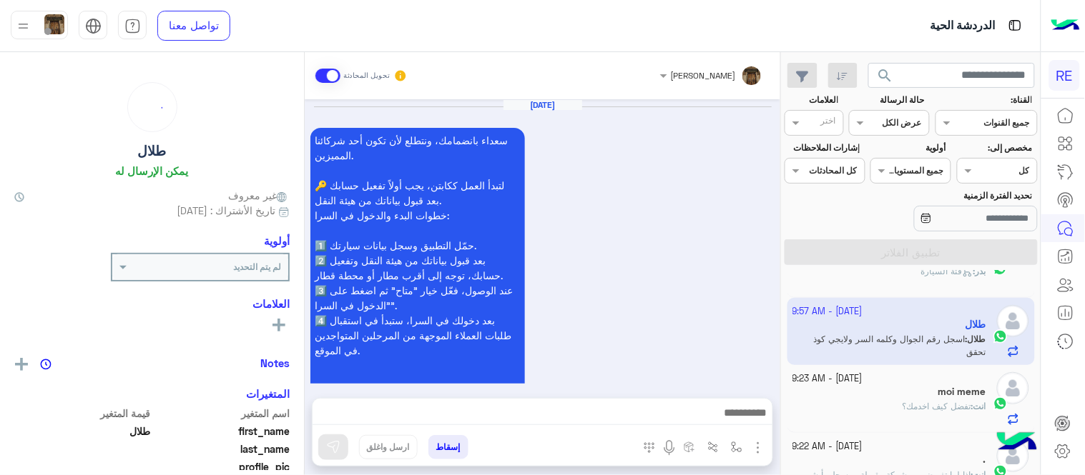
scroll to position [1406, 0]
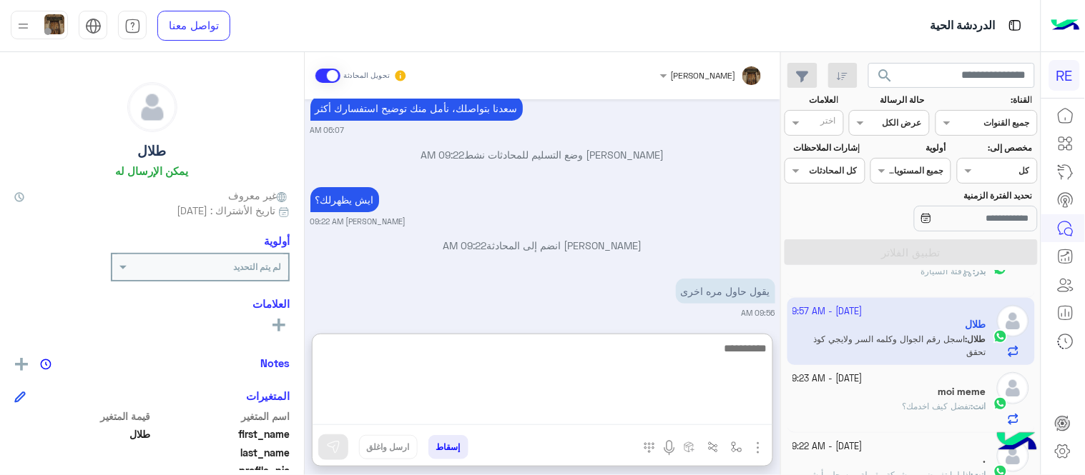
click at [649, 407] on textarea at bounding box center [542, 383] width 460 height 86
type textarea "**********"
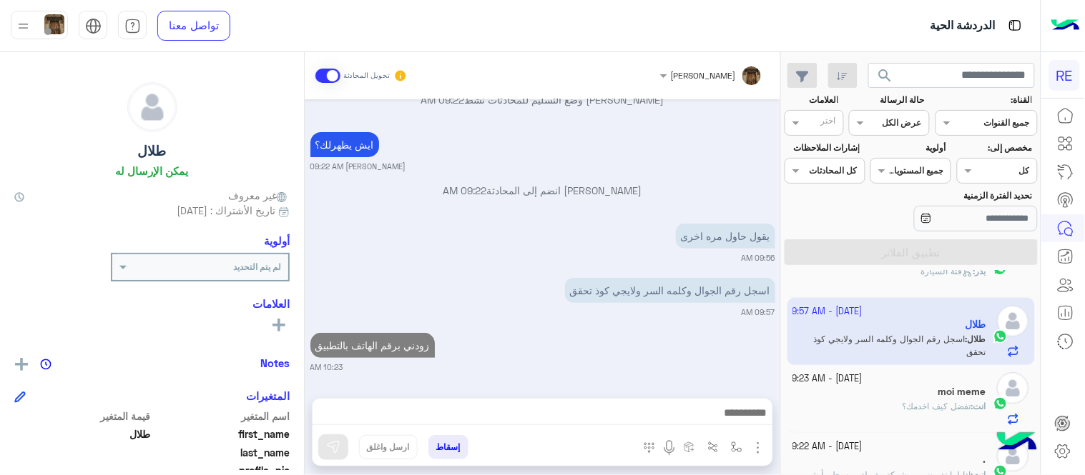
scroll to position [1461, 0]
click at [567, 299] on div "Oct 12, 2025 سعداء بانضمامك، ونتطلع لأن تكون أحد شركائنا المميزين. 🔑 لتبدأ العم…" at bounding box center [542, 241] width 475 height 285
